Goal: Entertainment & Leisure: Consume media (video, audio)

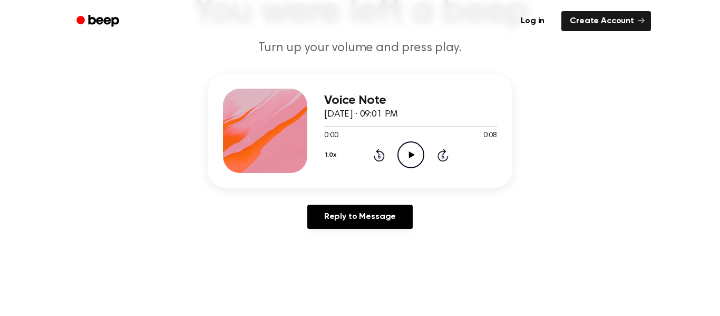
scroll to position [93, 0]
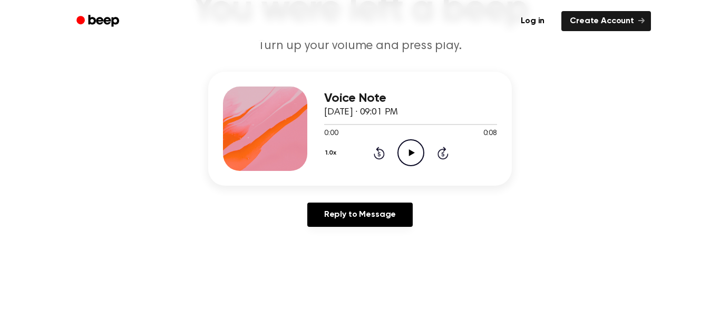
click at [405, 154] on icon "Play Audio" at bounding box center [410, 152] width 27 height 27
click at [409, 149] on icon "Play Audio" at bounding box center [410, 152] width 27 height 27
click at [414, 148] on icon "Play Audio" at bounding box center [410, 152] width 27 height 27
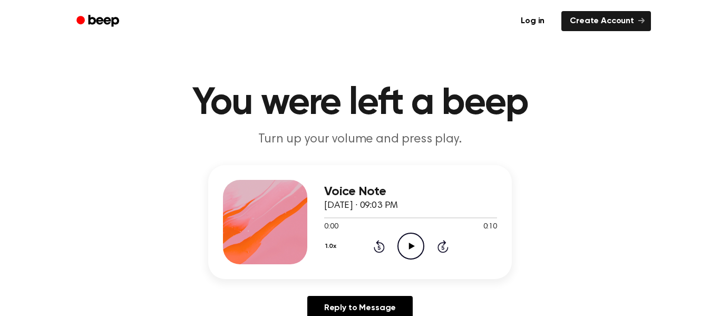
click at [413, 244] on icon "Play Audio" at bounding box center [410, 245] width 27 height 27
click at [414, 241] on icon "Play Audio" at bounding box center [410, 245] width 27 height 27
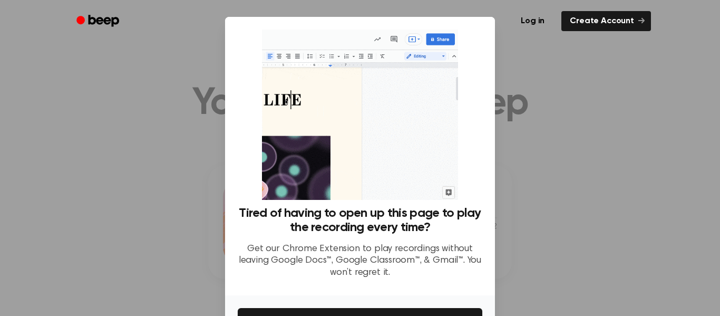
scroll to position [68, 0]
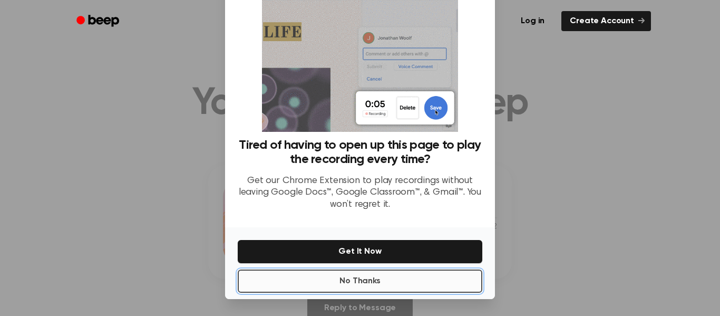
click at [416, 281] on button "No Thanks" at bounding box center [360, 280] width 245 height 23
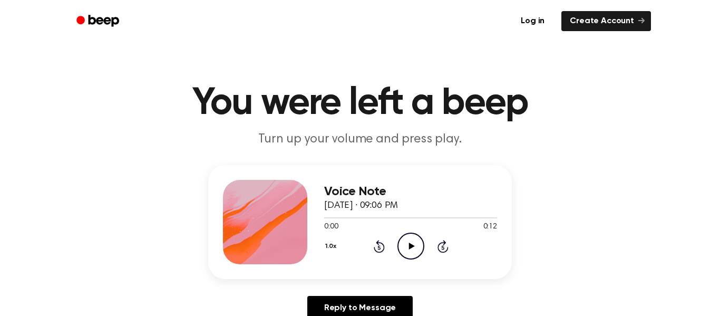
click at [412, 242] on icon "Play Audio" at bounding box center [410, 245] width 27 height 27
